Goal: Register for event/course

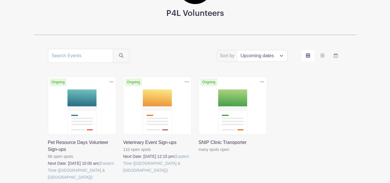
scroll to position [73, 0]
click at [48, 180] on link at bounding box center [48, 180] width 0 height 0
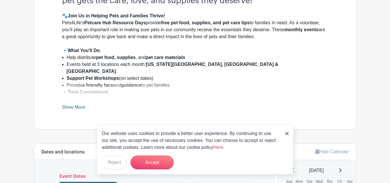
scroll to position [218, 0]
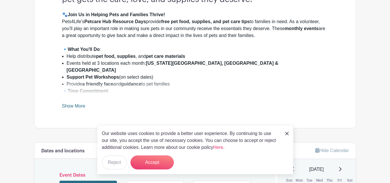
click at [76, 104] on link "Show More" at bounding box center [73, 106] width 23 height 7
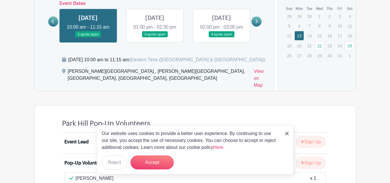
scroll to position [442, 0]
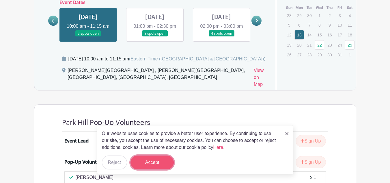
click at [159, 159] on button "Accept" at bounding box center [151, 162] width 43 height 14
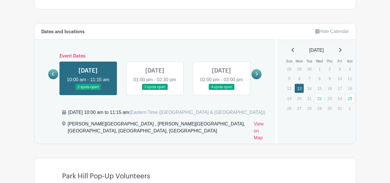
scroll to position [389, 0]
click at [155, 90] on link at bounding box center [155, 90] width 0 height 0
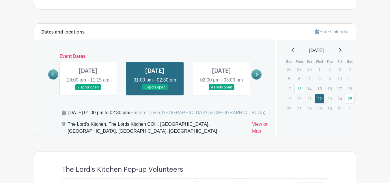
click at [88, 90] on link at bounding box center [88, 90] width 0 height 0
